Goal: Communication & Community: Answer question/provide support

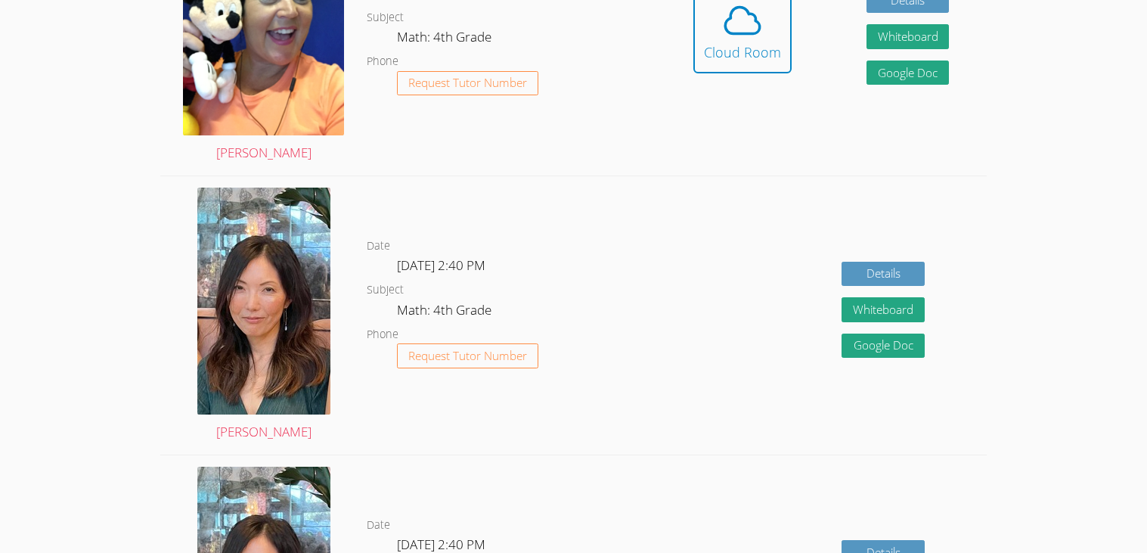
scroll to position [343, 0]
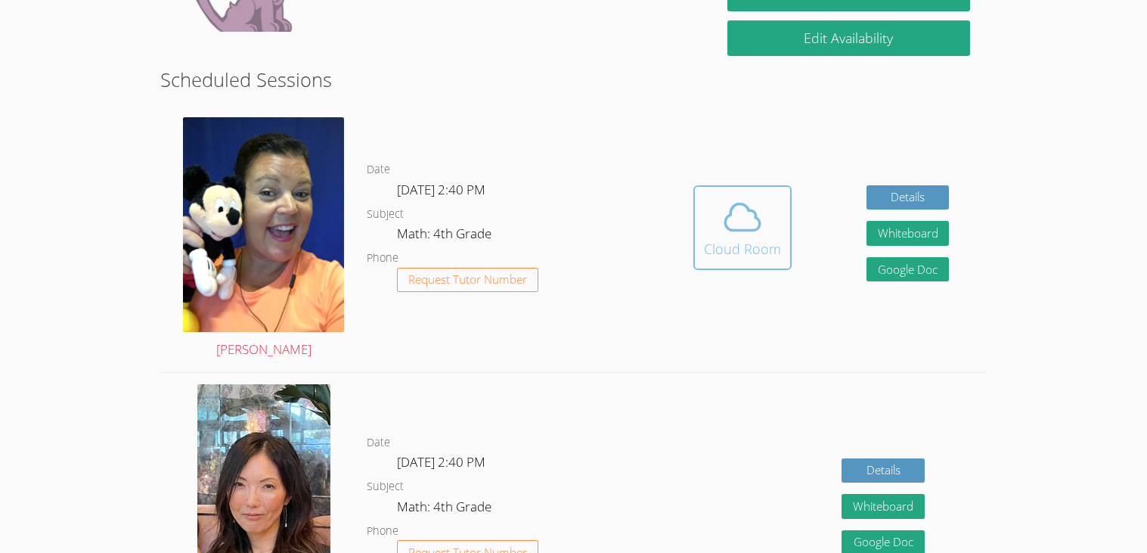
click at [697, 216] on button "Cloud Room" at bounding box center [743, 227] width 98 height 85
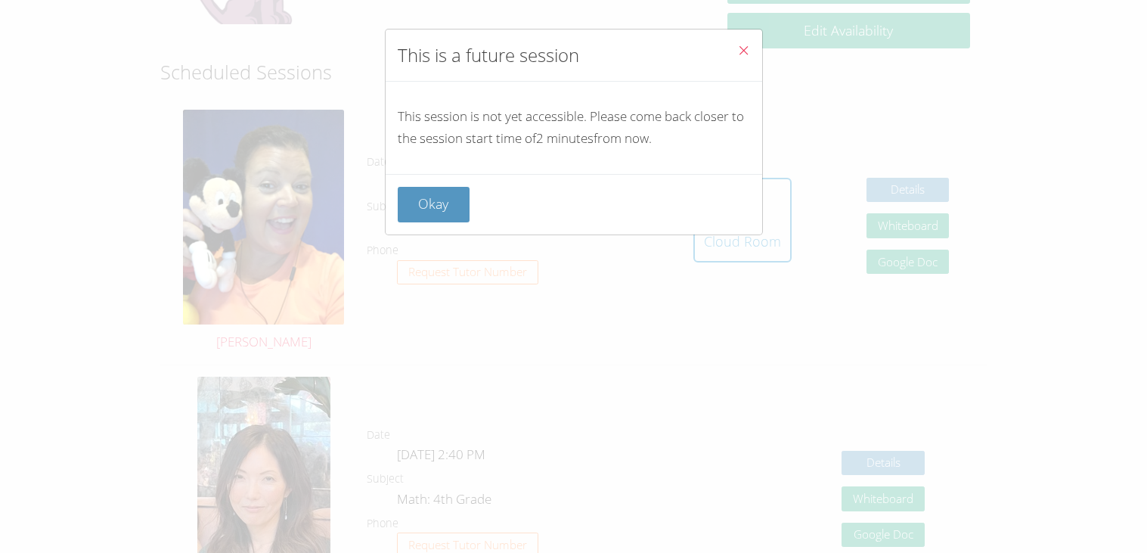
scroll to position [415, 0]
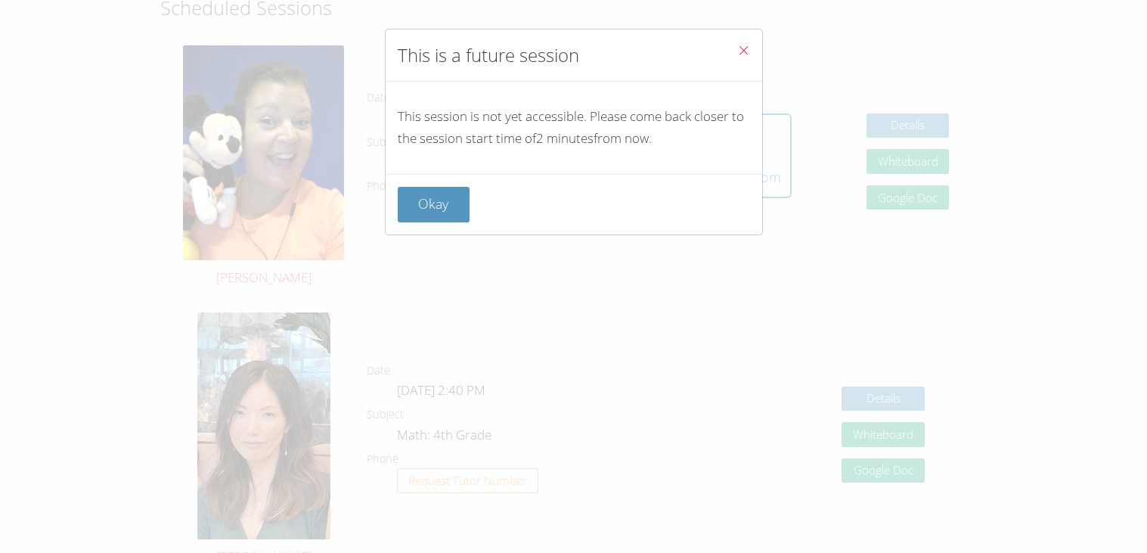
click at [459, 177] on div "Okay" at bounding box center [574, 204] width 377 height 61
click at [441, 177] on div "Okay" at bounding box center [574, 204] width 377 height 61
click at [443, 188] on button "Okay" at bounding box center [434, 205] width 73 height 36
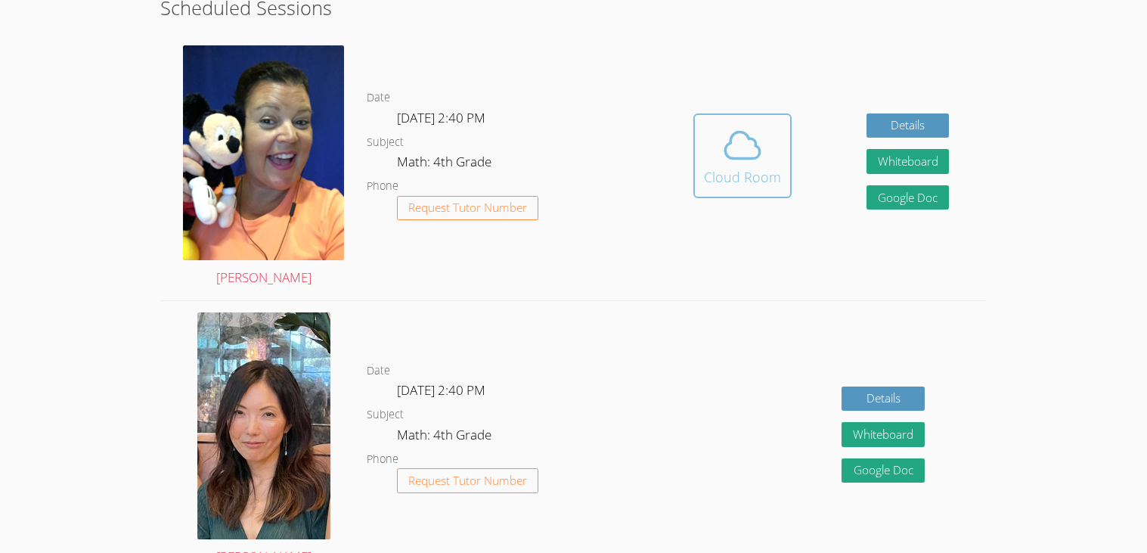
click at [739, 169] on div "Cloud Room" at bounding box center [742, 176] width 77 height 21
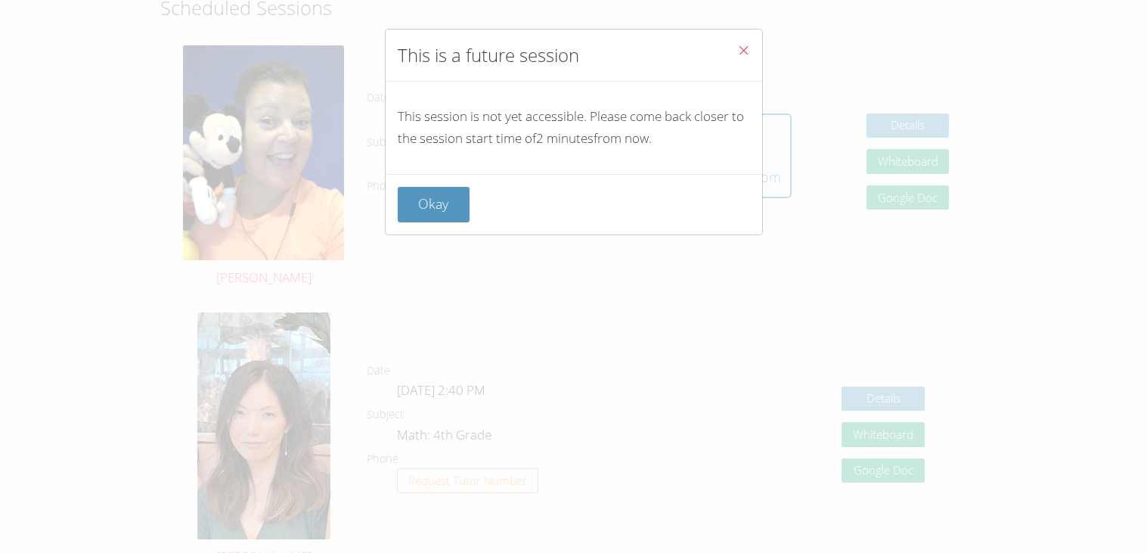
click at [743, 48] on icon "Close" at bounding box center [743, 50] width 13 height 13
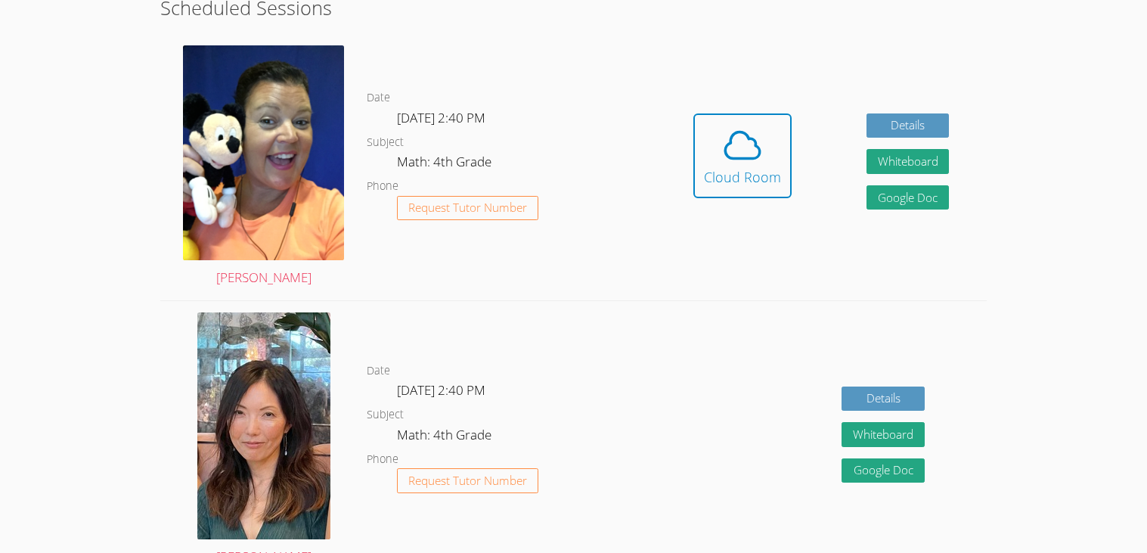
click at [719, 111] on div "Hidden Cloud Room Details Whiteboard Hidden Google Doc" at bounding box center [821, 167] width 331 height 266
click at [737, 134] on icon at bounding box center [743, 145] width 42 height 42
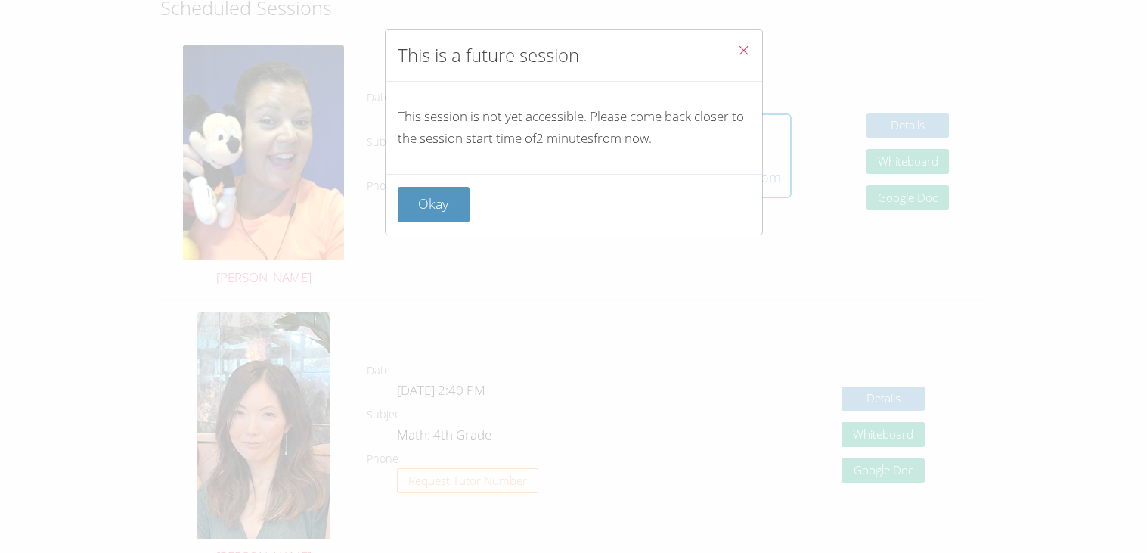
click at [743, 45] on icon "Close" at bounding box center [743, 50] width 13 height 13
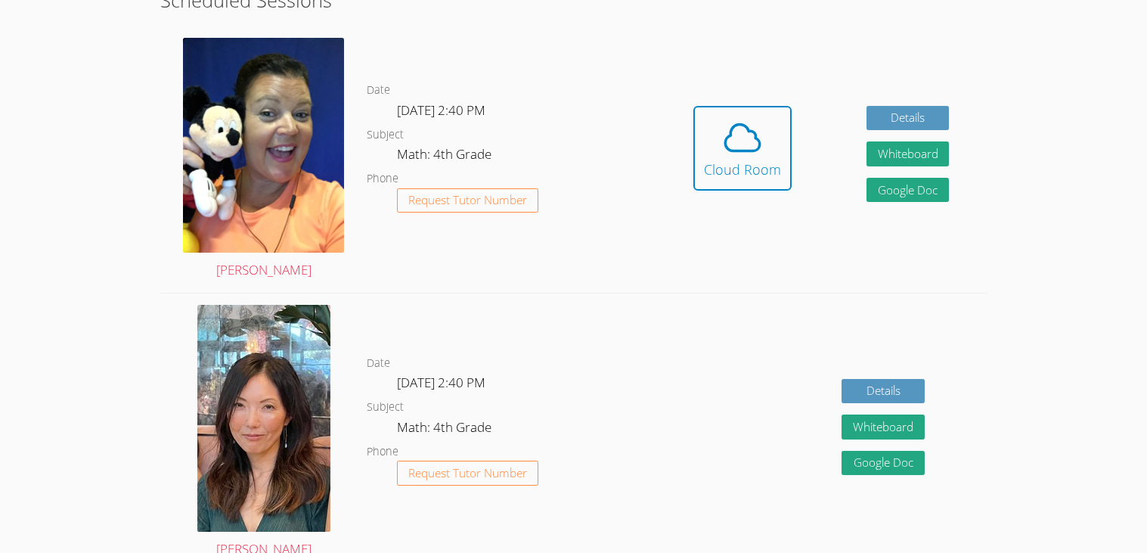
scroll to position [414, 0]
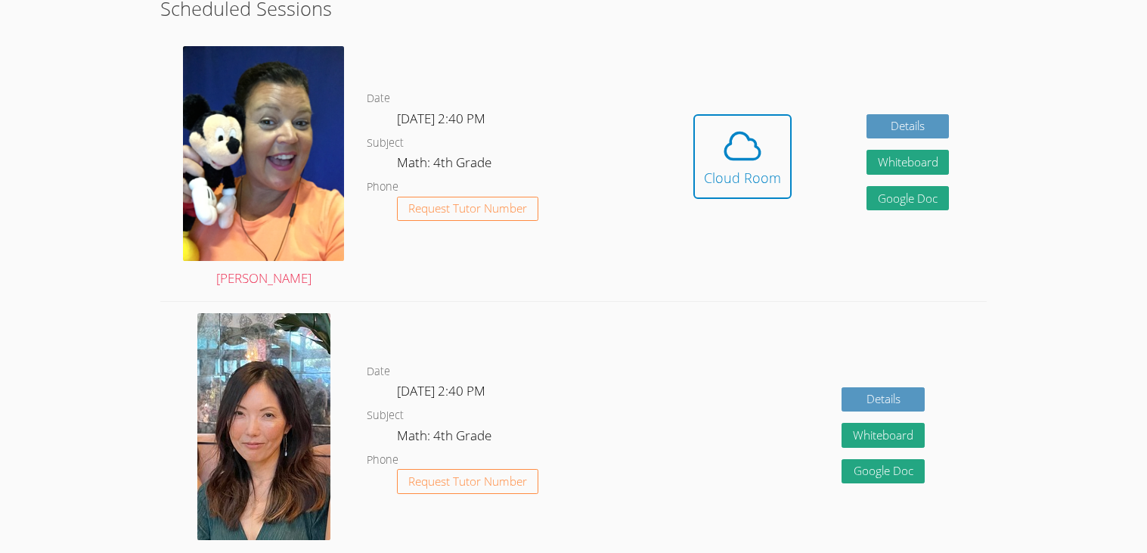
click at [712, 102] on div "Hidden Cloud Room Details Whiteboard Hidden Google Doc" at bounding box center [821, 168] width 331 height 266
click at [725, 116] on button "Cloud Room" at bounding box center [743, 156] width 98 height 85
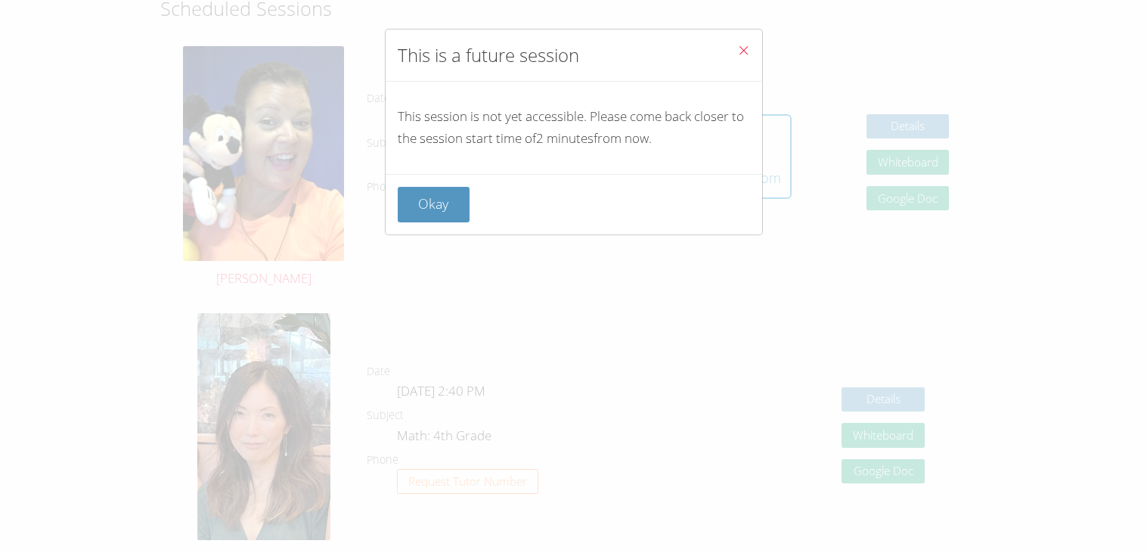
click at [737, 42] on button "Close" at bounding box center [743, 52] width 37 height 46
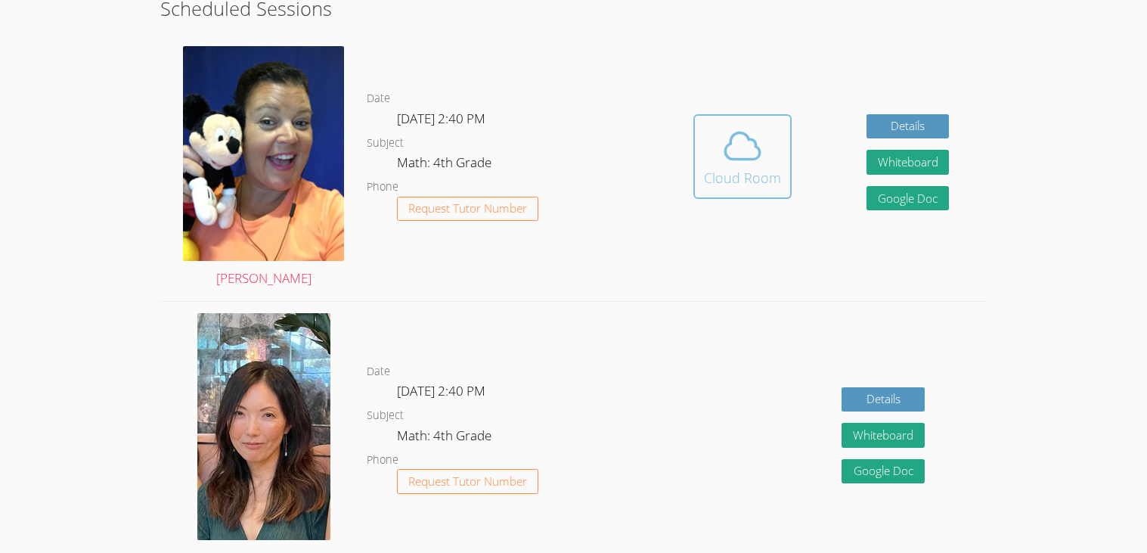
click at [729, 181] on div "Cloud Room" at bounding box center [742, 177] width 77 height 21
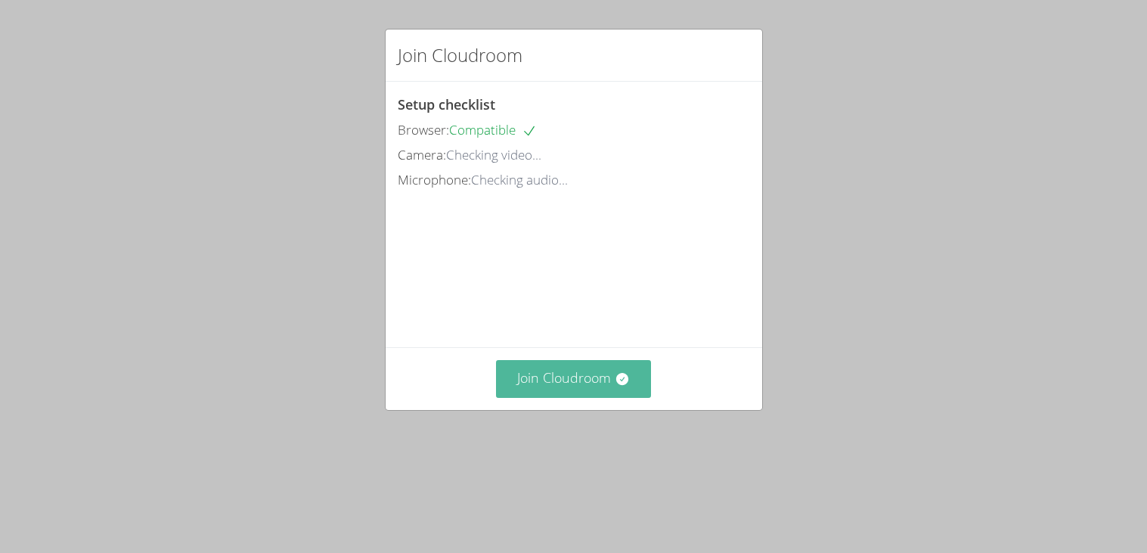
click at [601, 397] on button "Join Cloudroom" at bounding box center [573, 378] width 155 height 37
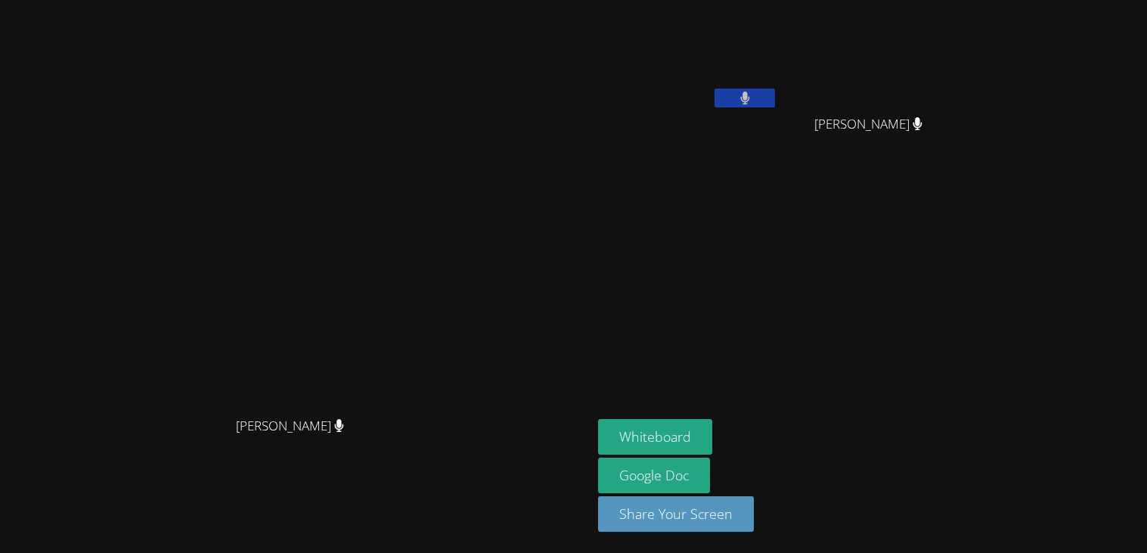
click at [876, 302] on aside "[PERSON_NAME] [PERSON_NAME] [PERSON_NAME] Whiteboard Google Doc Share Your Scre…" at bounding box center [781, 276] width 378 height 553
click at [876, 302] on aside "COLTON CORDER David Hernandez David Hernandez Whiteboard Google Doc Share Your …" at bounding box center [781, 276] width 378 height 553
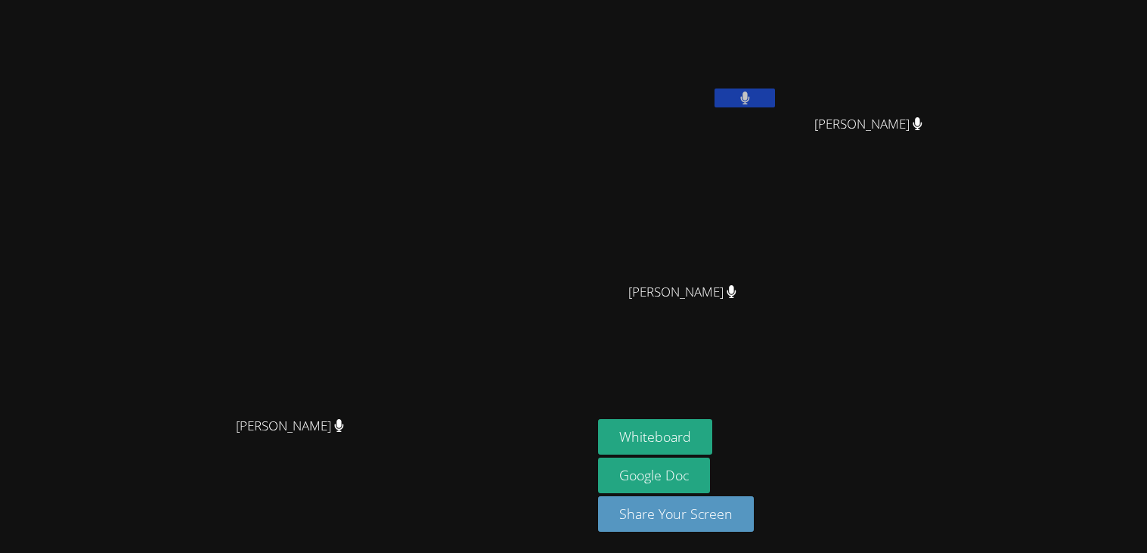
click at [876, 302] on div "COLTON CORDER David Hernandez David Hernandez Aceton Pennington Aceton Penningt…" at bounding box center [781, 171] width 366 height 330
click at [885, 309] on div "COLTON CORDER David Hernandez David Hernandez Aceton Pennington Aceton Penningt…" at bounding box center [781, 171] width 366 height 330
click at [775, 95] on button at bounding box center [745, 97] width 61 height 19
click at [712, 419] on button "Whiteboard" at bounding box center [655, 437] width 114 height 36
click at [753, 99] on icon at bounding box center [745, 98] width 16 height 13
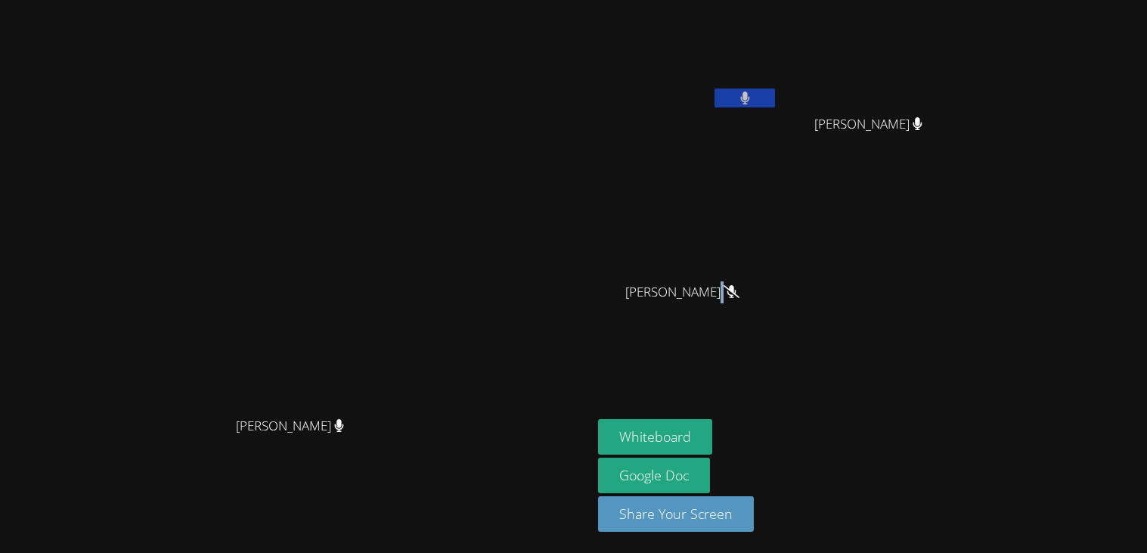
click at [750, 99] on icon at bounding box center [744, 98] width 9 height 13
click at [775, 94] on button at bounding box center [745, 97] width 61 height 19
click at [915, 222] on div "COLTON CORDER David Hernandez David Hernandez Aceton Pennington Aceton Penningt…" at bounding box center [781, 171] width 366 height 330
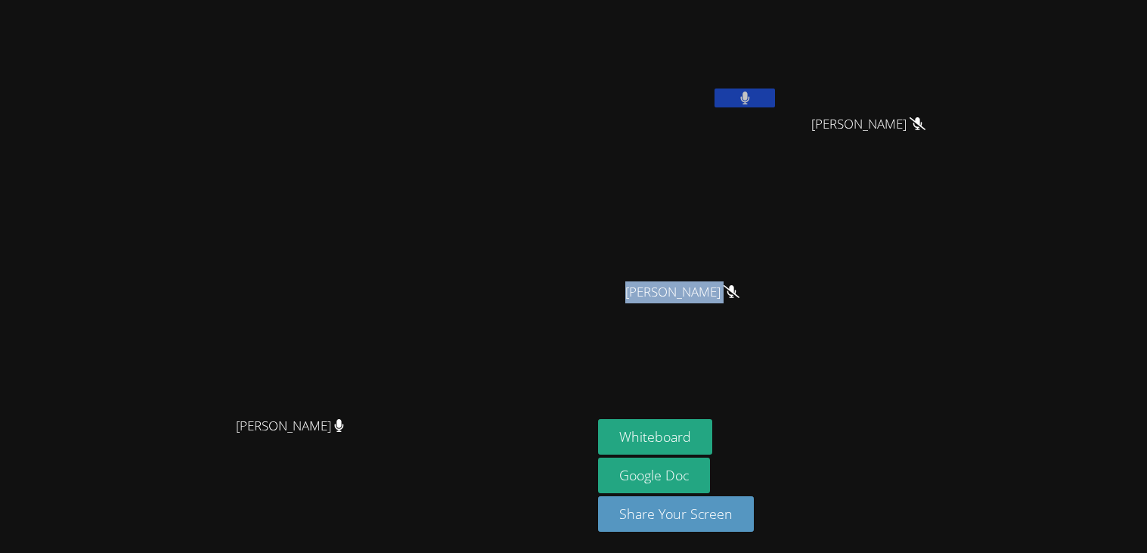
click at [912, 411] on aside "COLTON CORDER David Hernandez David Hernandez Aceton Pennington Aceton Penningt…" at bounding box center [781, 276] width 378 height 553
click at [948, 492] on div "Whiteboard Google Doc Share Your Screen" at bounding box center [781, 481] width 366 height 125
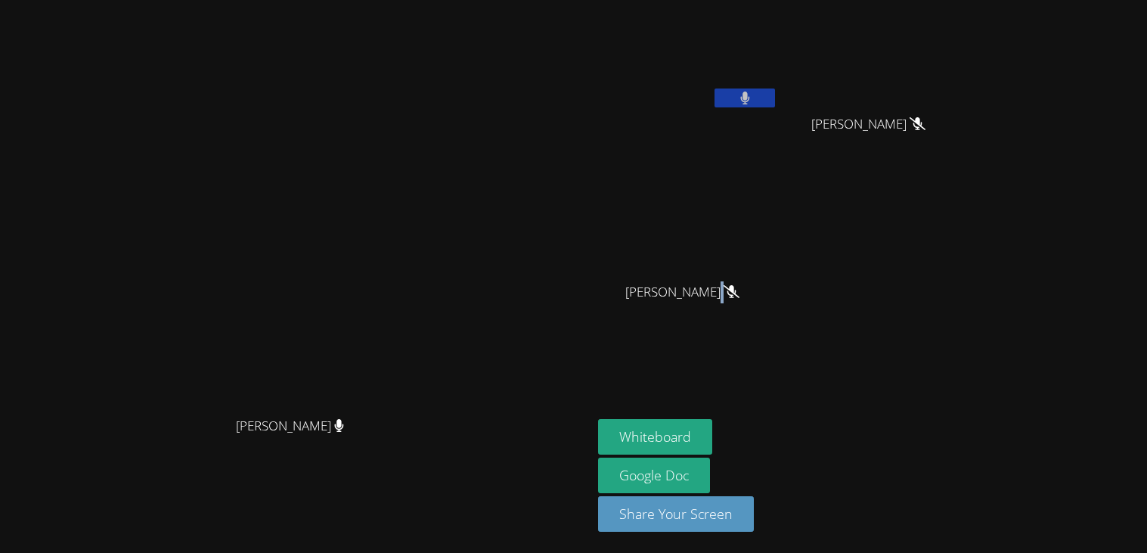
click at [948, 492] on div "Whiteboard Google Doc Share Your Screen" at bounding box center [781, 481] width 366 height 125
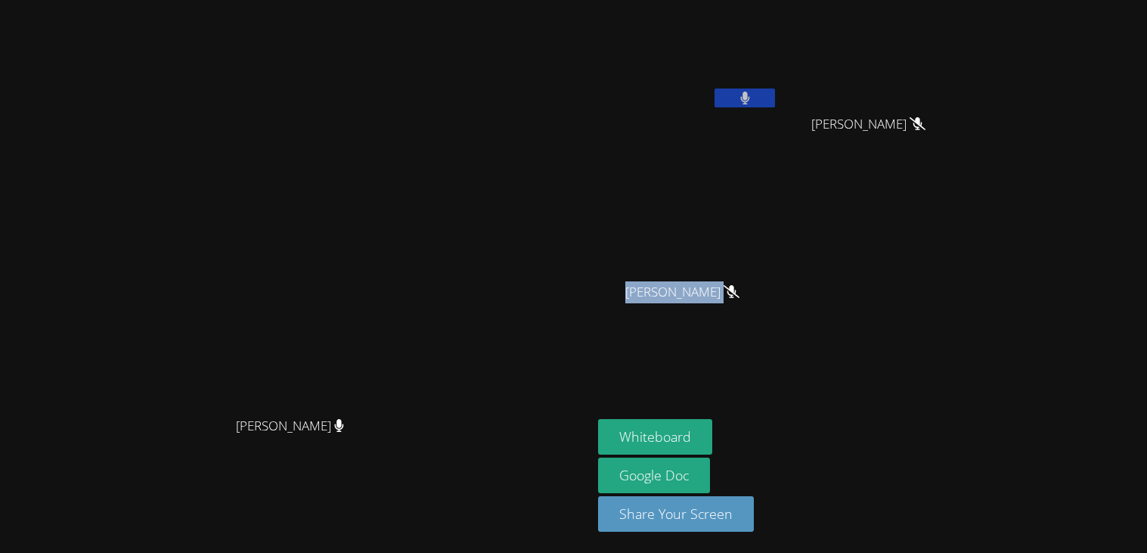
click at [948, 492] on div "Whiteboard Google Doc Share Your Screen" at bounding box center [781, 481] width 366 height 125
click at [578, 446] on div "[PERSON_NAME]" at bounding box center [296, 439] width 580 height 61
click at [778, 83] on video at bounding box center [688, 56] width 180 height 101
click at [775, 88] on button at bounding box center [745, 97] width 61 height 19
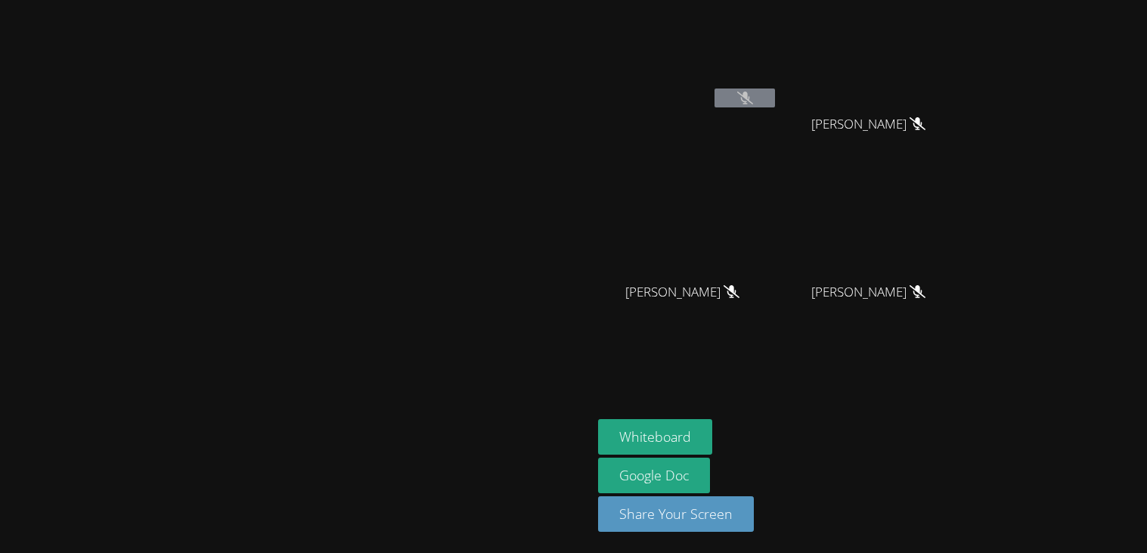
click at [775, 92] on button at bounding box center [745, 97] width 61 height 19
click at [775, 95] on button at bounding box center [745, 97] width 61 height 19
click at [775, 92] on button at bounding box center [745, 97] width 61 height 19
click at [778, 112] on div "[PERSON_NAME]" at bounding box center [688, 60] width 180 height 108
click at [775, 95] on button at bounding box center [745, 97] width 61 height 19
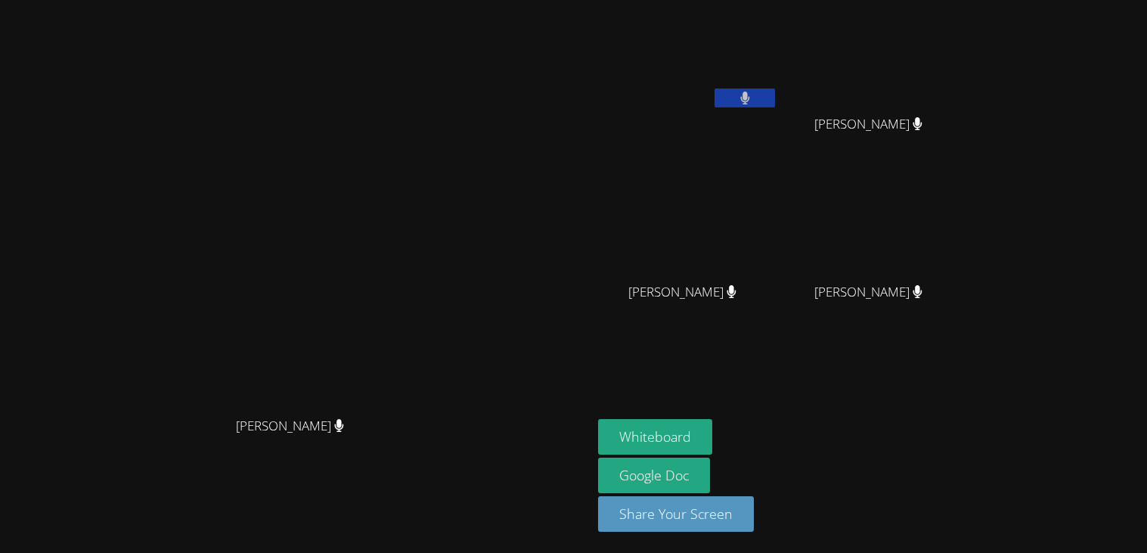
click at [775, 95] on button at bounding box center [745, 97] width 61 height 19
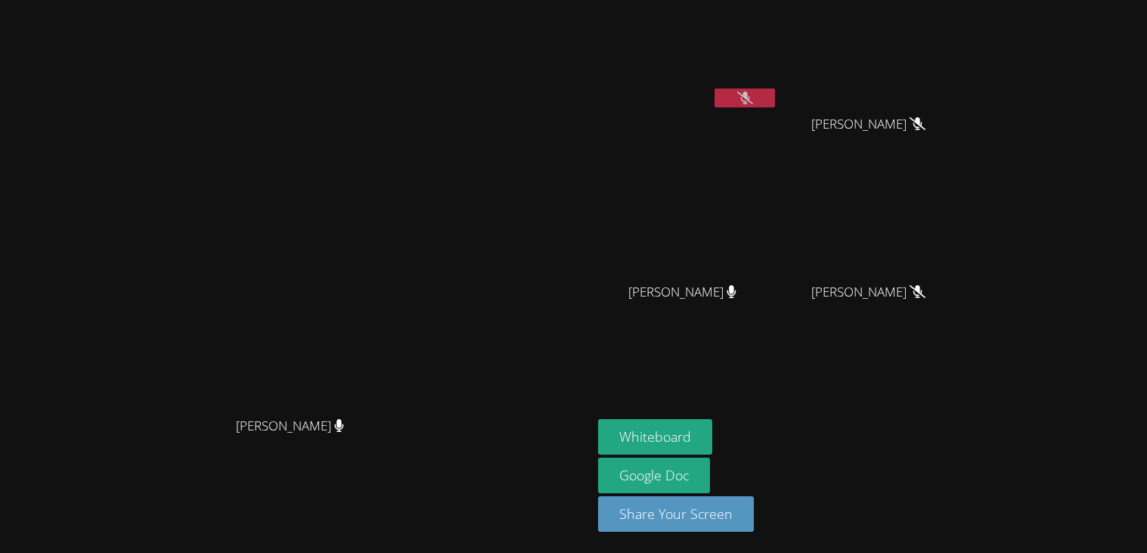
click at [775, 95] on button at bounding box center [745, 97] width 61 height 19
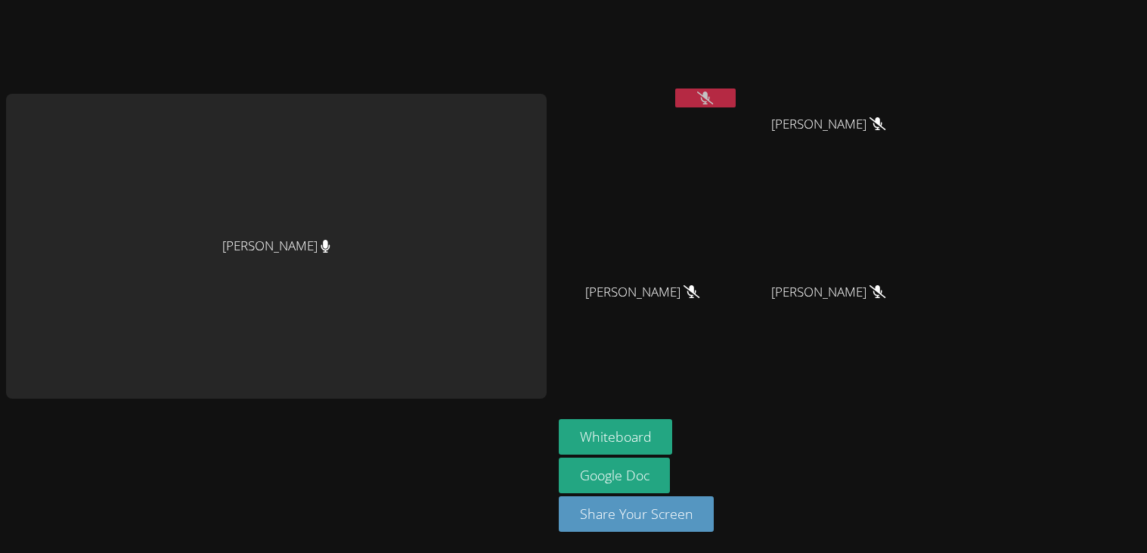
click at [704, 91] on div "COLTON CORDER David Hernandez David Hernandez Aceton Pennington Aceton Penningt…" at bounding box center [742, 171] width 366 height 330
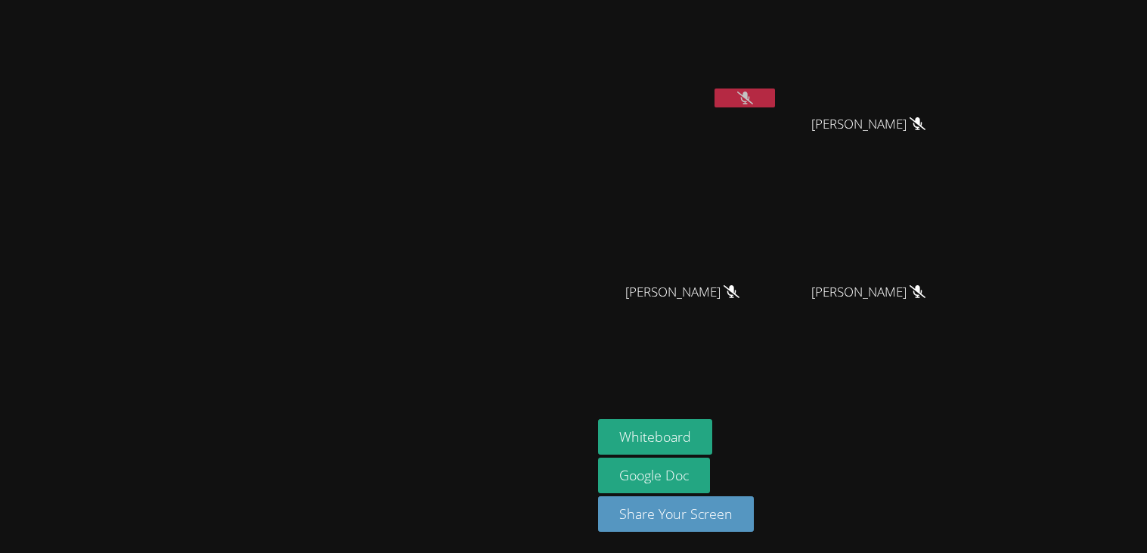
click at [753, 95] on icon at bounding box center [745, 98] width 16 height 13
click at [775, 91] on button at bounding box center [745, 97] width 61 height 19
click at [775, 98] on button at bounding box center [745, 97] width 61 height 19
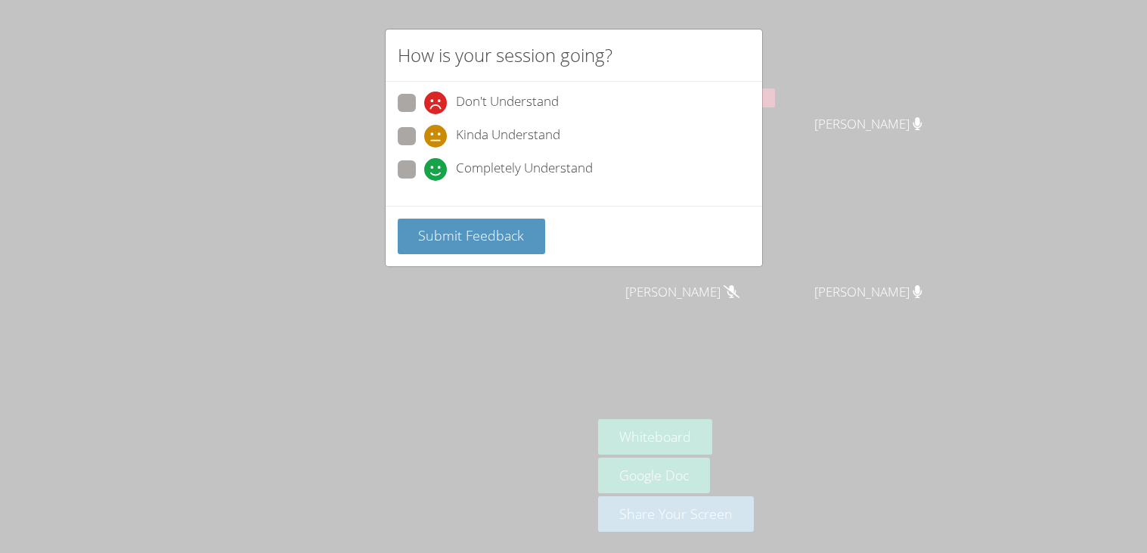
click at [499, 166] on span "Completely Understand" at bounding box center [524, 169] width 137 height 23
click at [437, 166] on input "Completely Understand" at bounding box center [430, 166] width 13 height 13
radio input "true"
click at [519, 220] on button "Submit Feedback" at bounding box center [472, 237] width 148 height 36
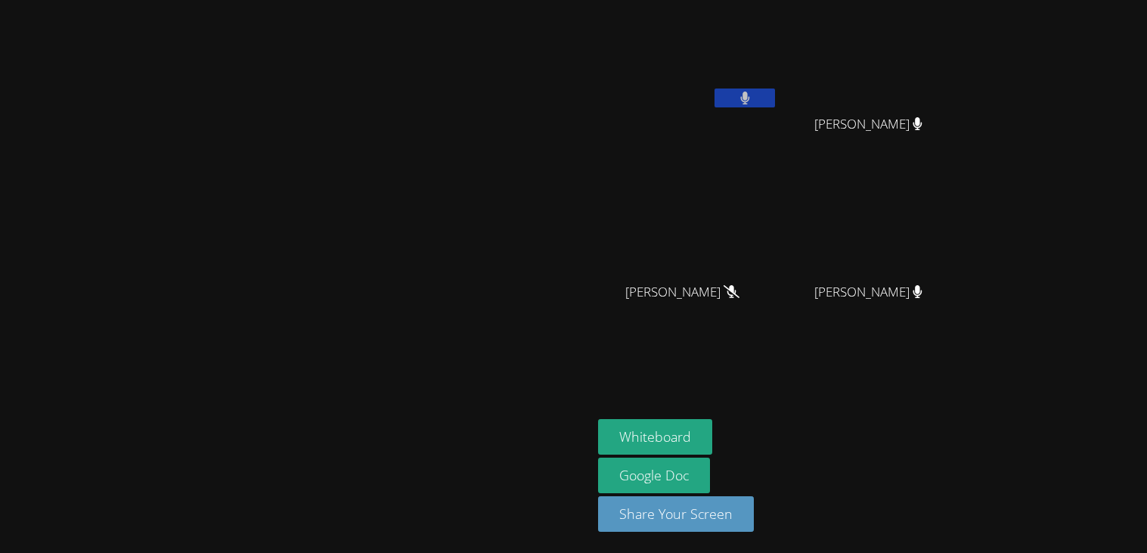
click at [775, 98] on button at bounding box center [745, 97] width 61 height 19
click at [753, 98] on icon at bounding box center [745, 98] width 16 height 13
click at [775, 93] on button at bounding box center [745, 97] width 61 height 19
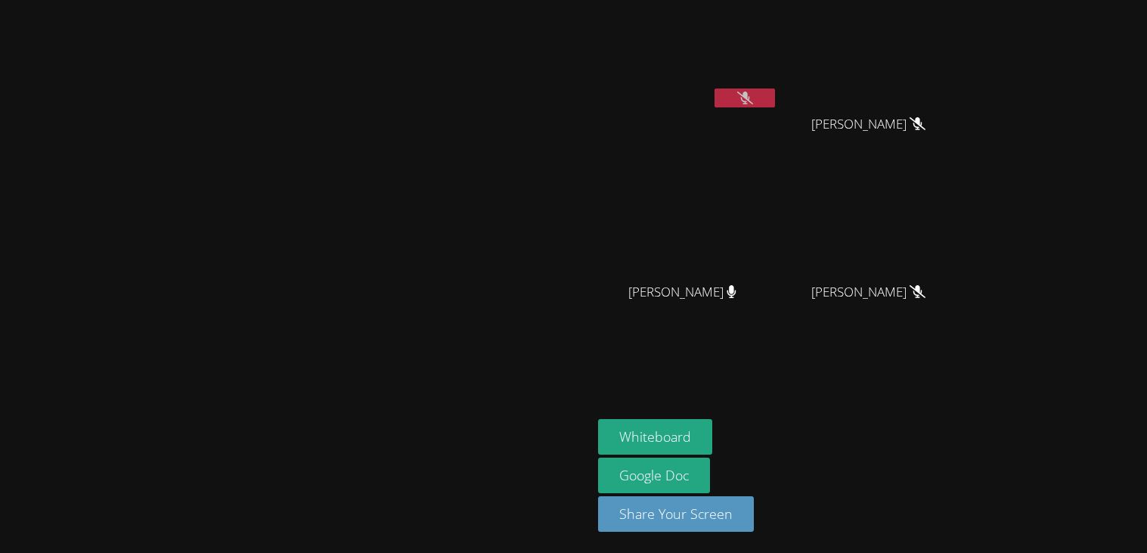
click at [775, 93] on button at bounding box center [745, 97] width 61 height 19
click at [775, 99] on button at bounding box center [745, 97] width 61 height 19
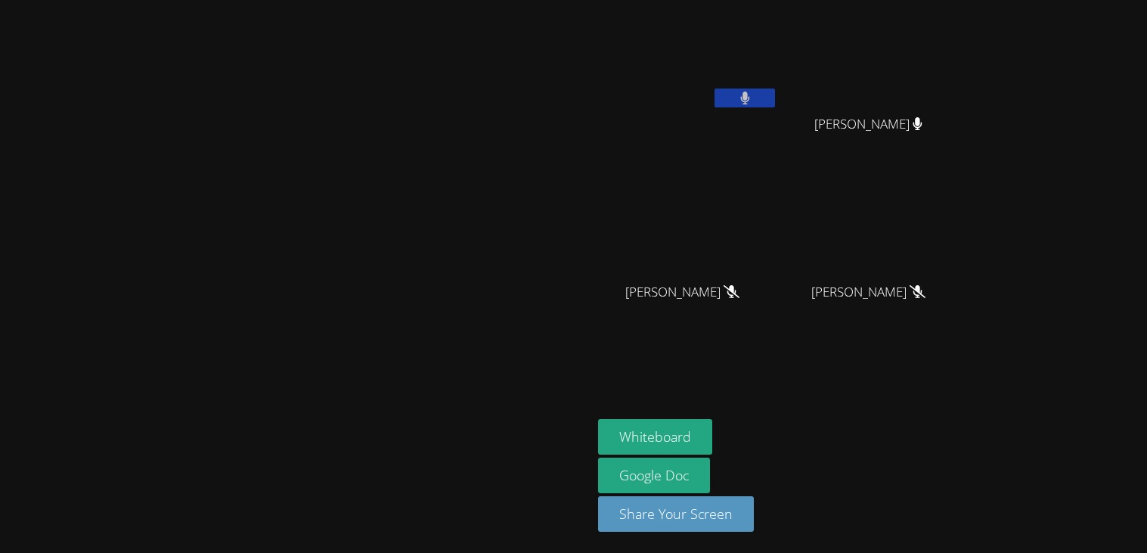
click at [775, 99] on button at bounding box center [745, 97] width 61 height 19
click at [775, 104] on button at bounding box center [745, 97] width 61 height 19
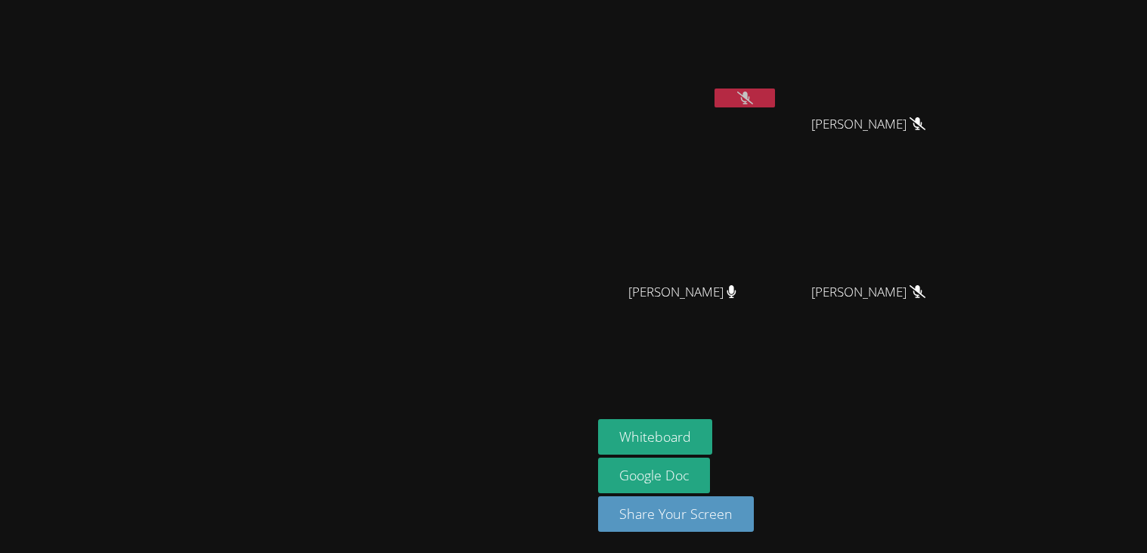
click at [775, 104] on button at bounding box center [745, 97] width 61 height 19
click at [775, 106] on button at bounding box center [745, 97] width 61 height 19
click at [778, 75] on video at bounding box center [688, 56] width 180 height 101
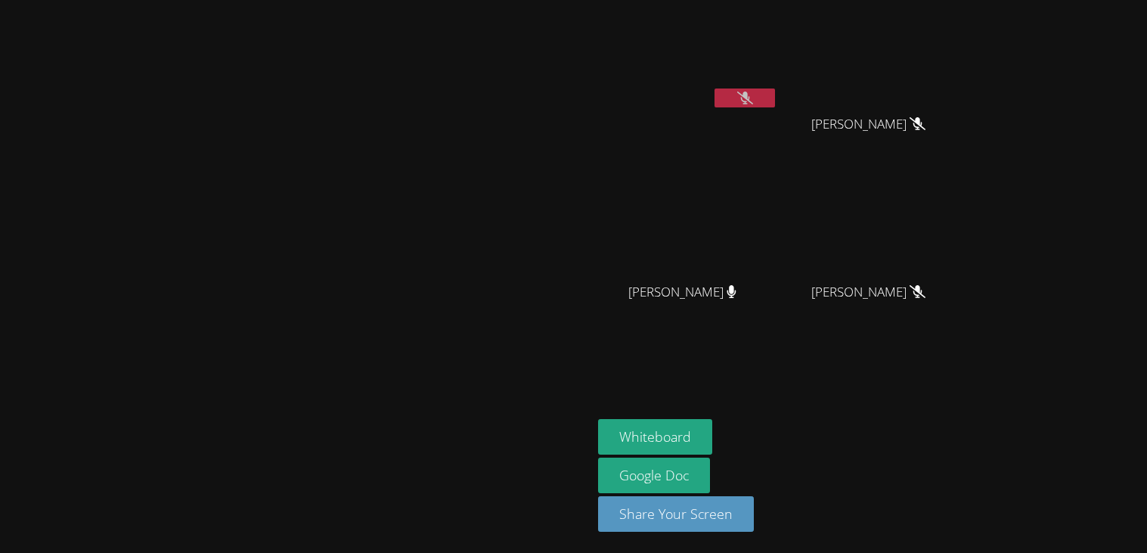
click at [753, 92] on icon at bounding box center [745, 98] width 16 height 13
click at [750, 92] on icon at bounding box center [745, 98] width 10 height 13
click at [753, 93] on icon at bounding box center [745, 98] width 16 height 13
click at [750, 93] on icon at bounding box center [745, 98] width 10 height 13
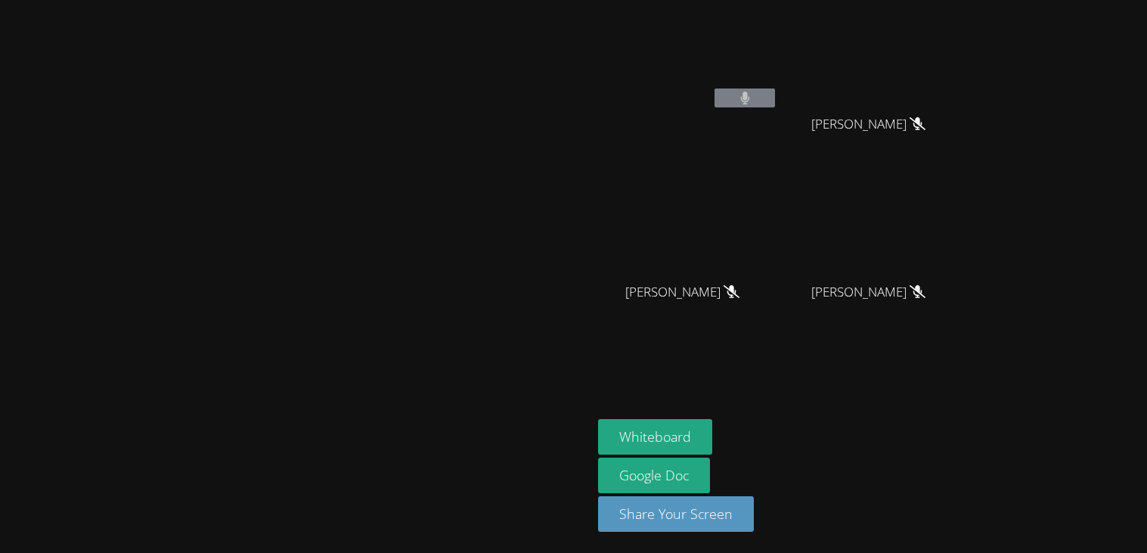
click at [775, 107] on div at bounding box center [745, 99] width 61 height 23
click at [775, 96] on button at bounding box center [745, 97] width 61 height 19
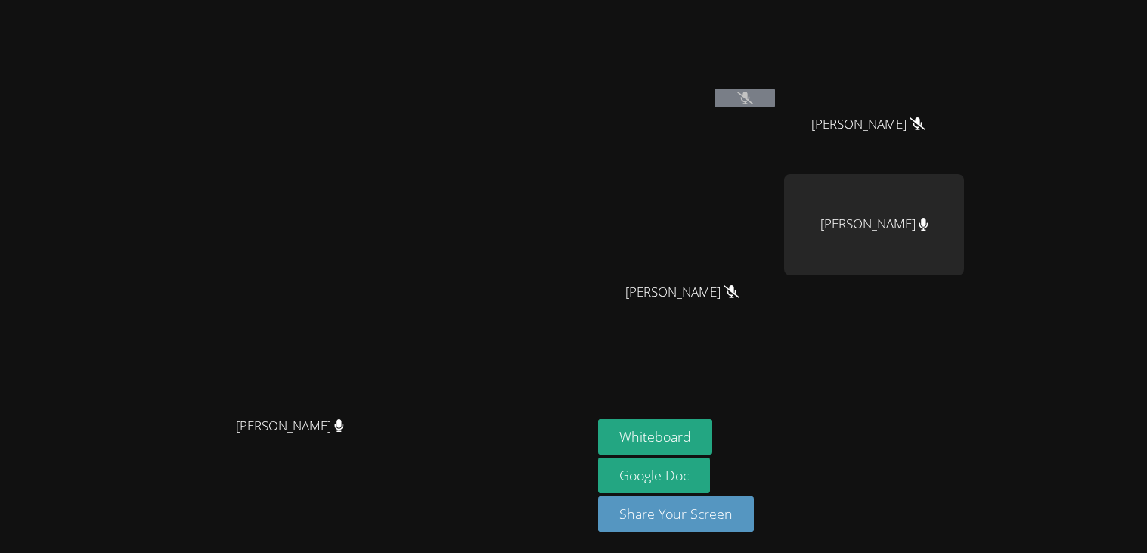
click at [964, 219] on div "[PERSON_NAME]" at bounding box center [874, 224] width 180 height 101
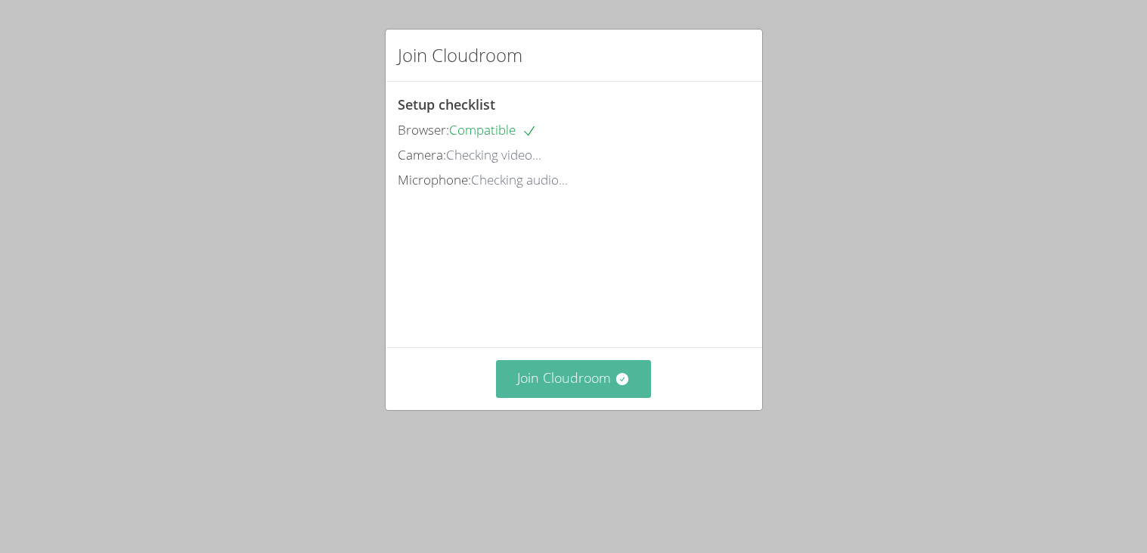
click at [518, 397] on button "Join Cloudroom" at bounding box center [573, 378] width 155 height 37
